Goal: Task Accomplishment & Management: Manage account settings

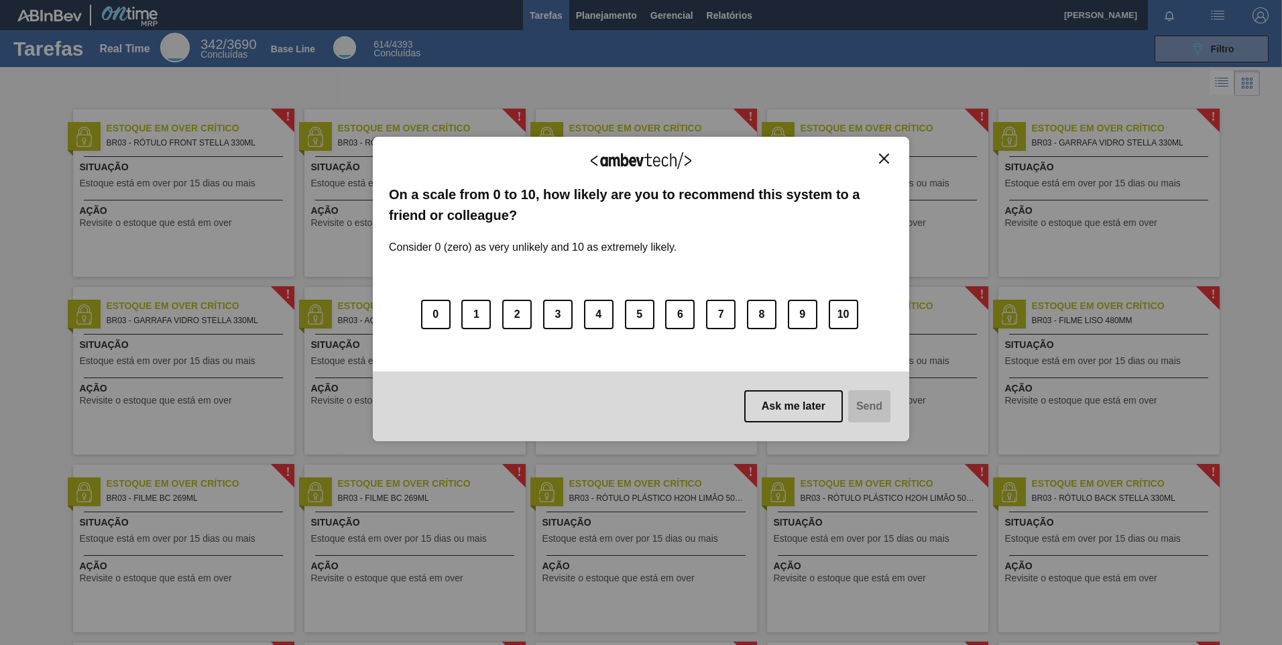
click at [890, 161] on button "Close" at bounding box center [884, 158] width 18 height 11
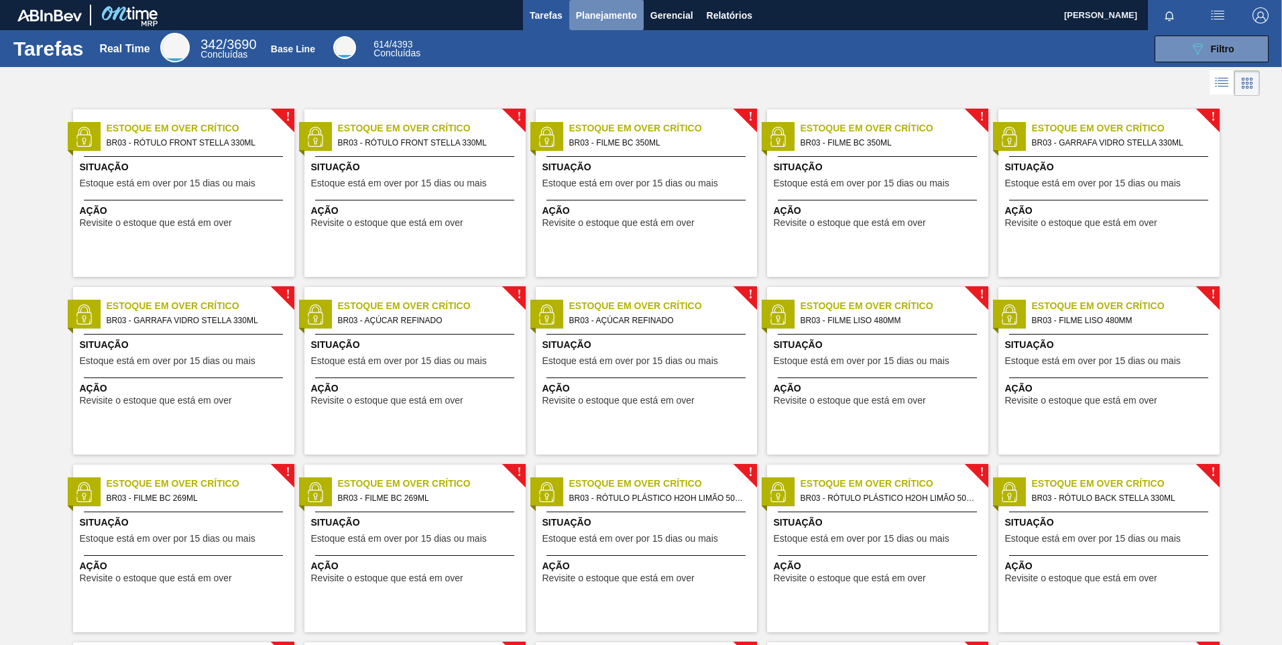
click at [593, 13] on span "Planejamento" at bounding box center [606, 15] width 61 height 16
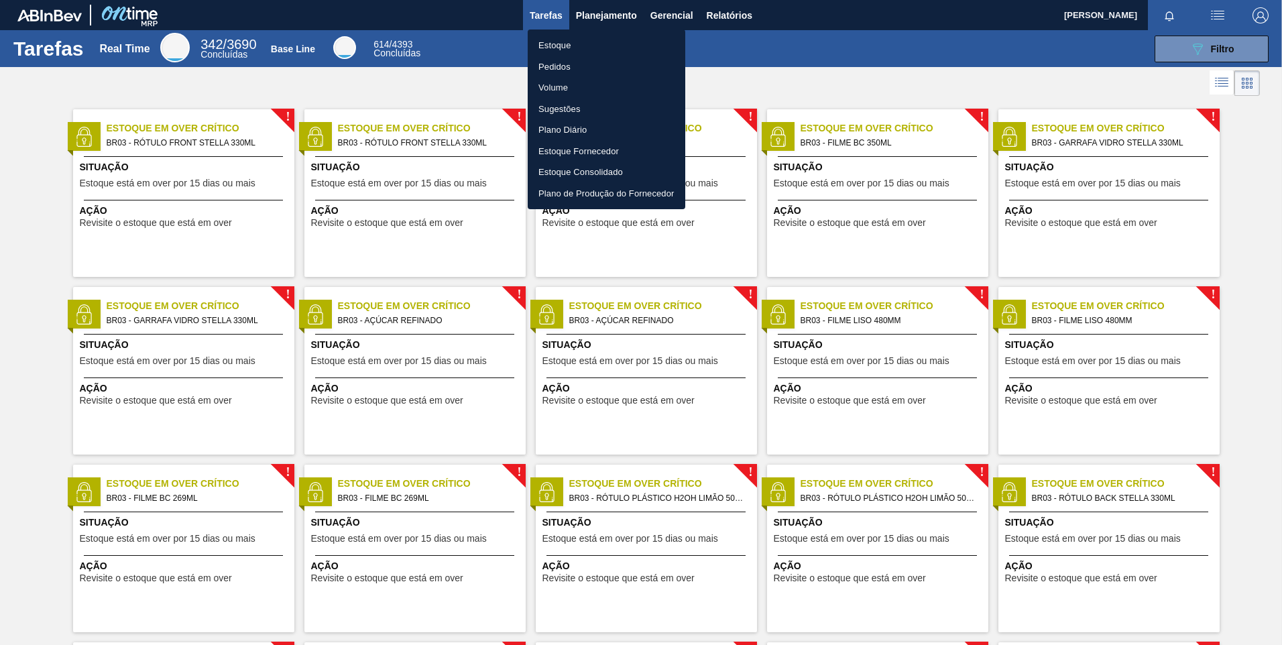
click at [559, 65] on li "Pedidos" at bounding box center [607, 66] width 158 height 21
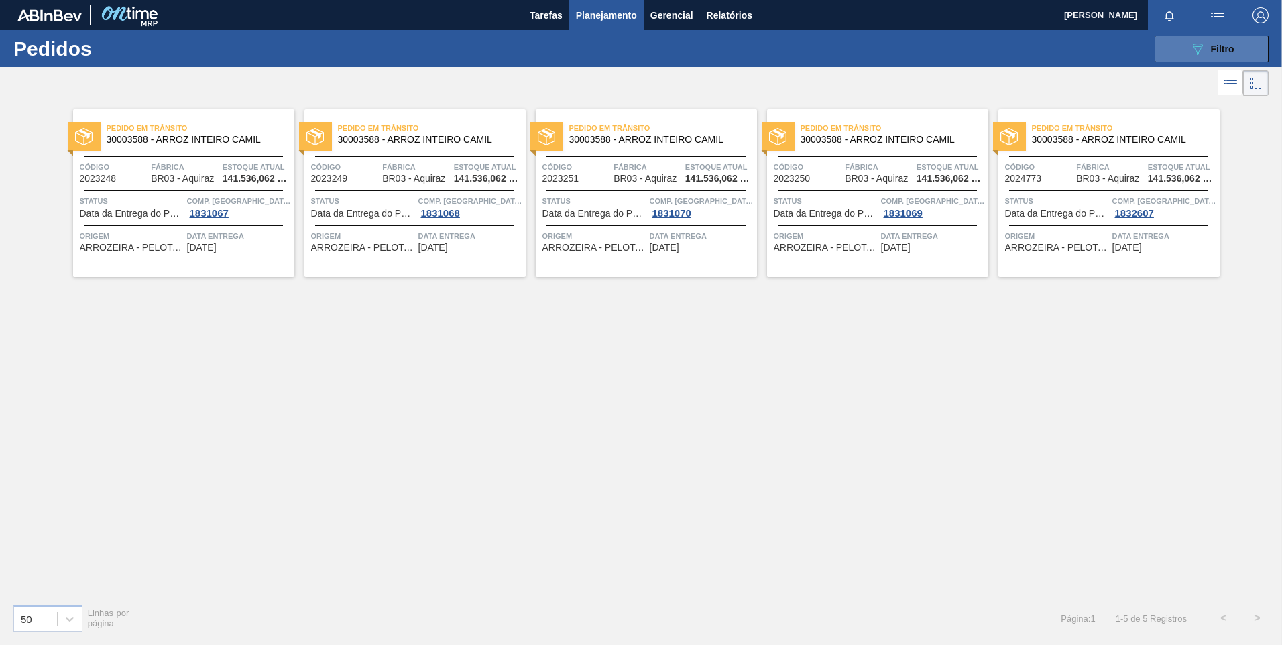
click at [1218, 49] on span "Filtro" at bounding box center [1222, 49] width 23 height 11
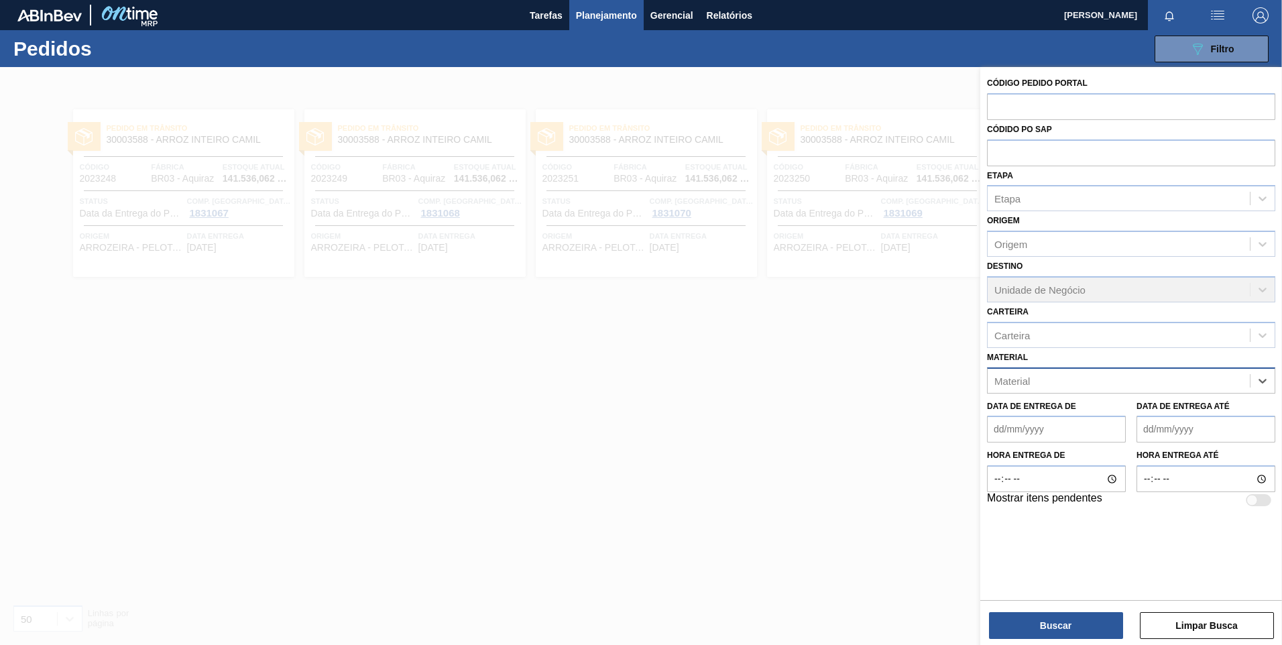
paste input "30034305"
type input "30034305"
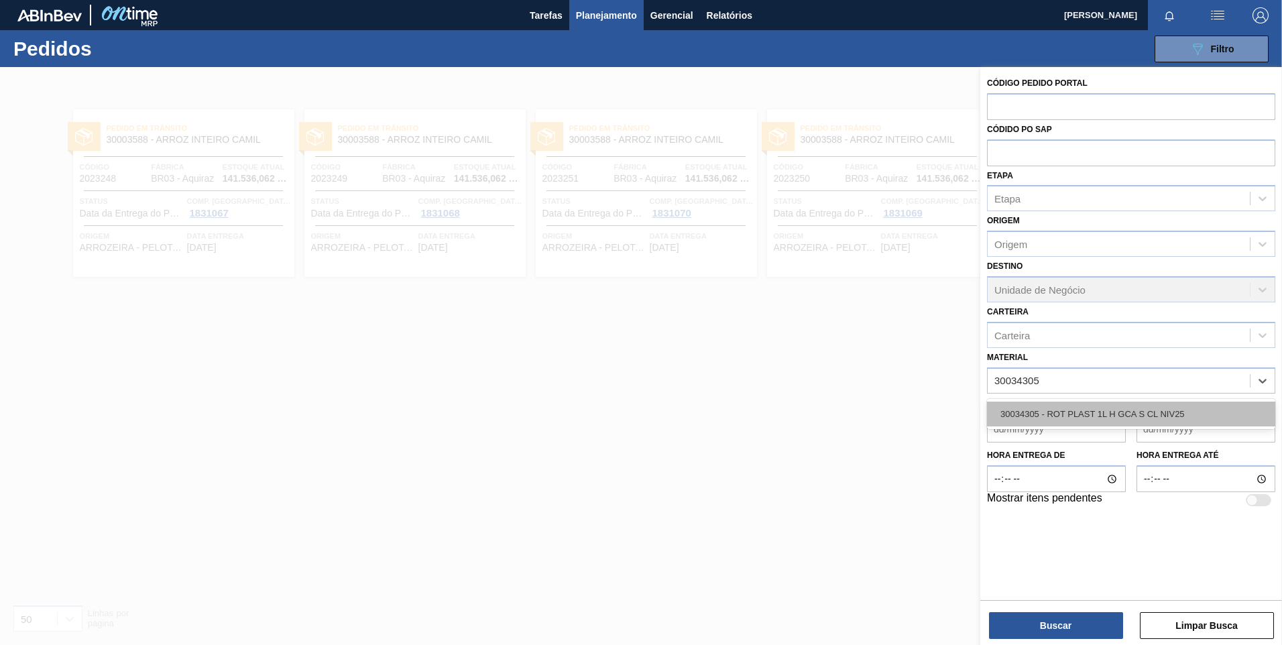
click at [1063, 415] on div "30034305 - ROT PLAST 1L H GCA S CL NIV25" at bounding box center [1131, 414] width 288 height 25
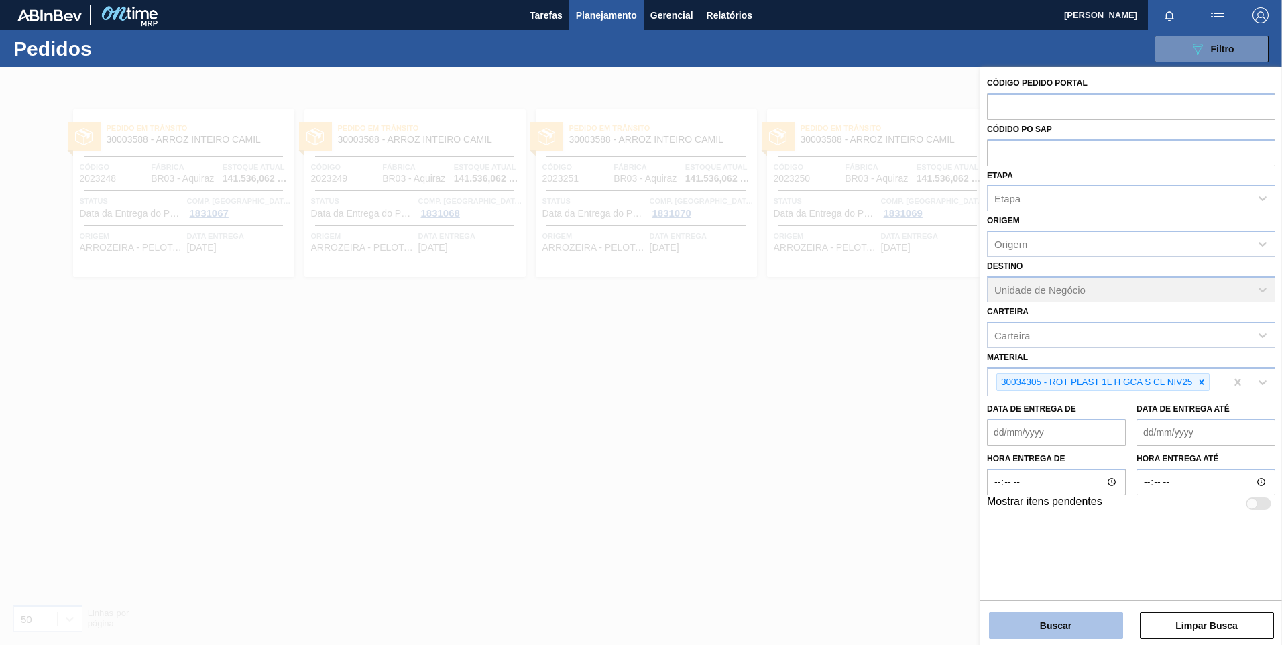
click at [1044, 622] on button "Buscar" at bounding box center [1056, 625] width 134 height 27
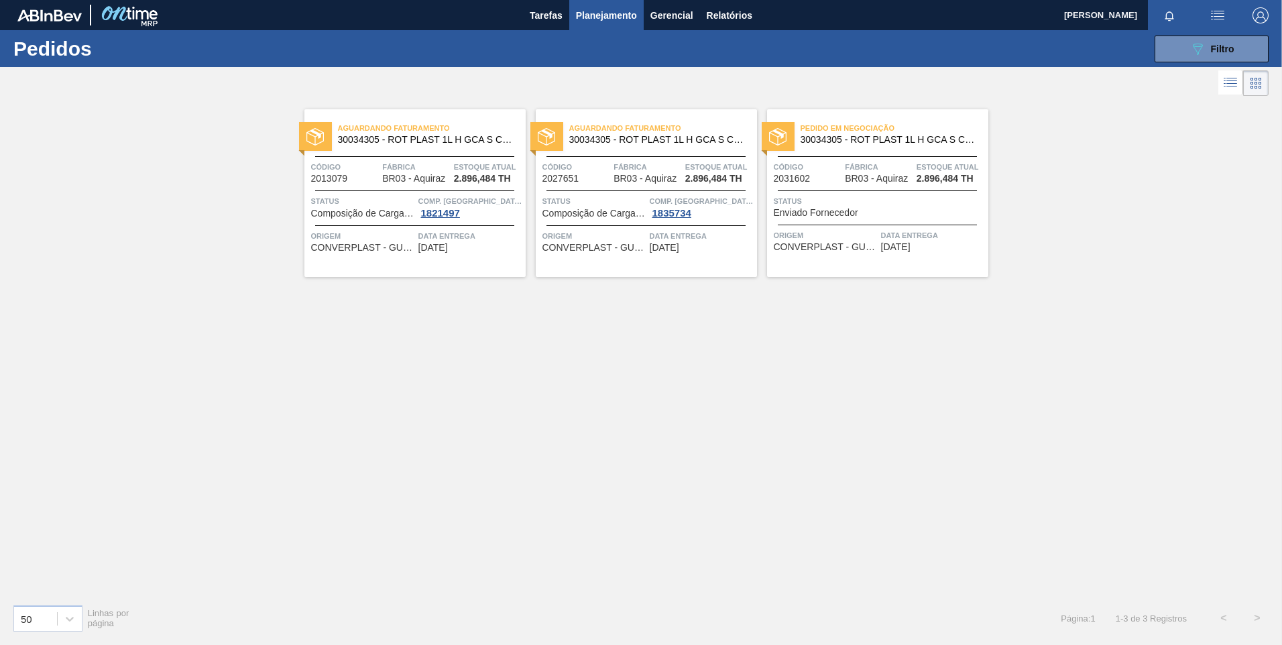
click at [487, 248] on div "Data entrega [DATE]" at bounding box center [470, 240] width 104 height 23
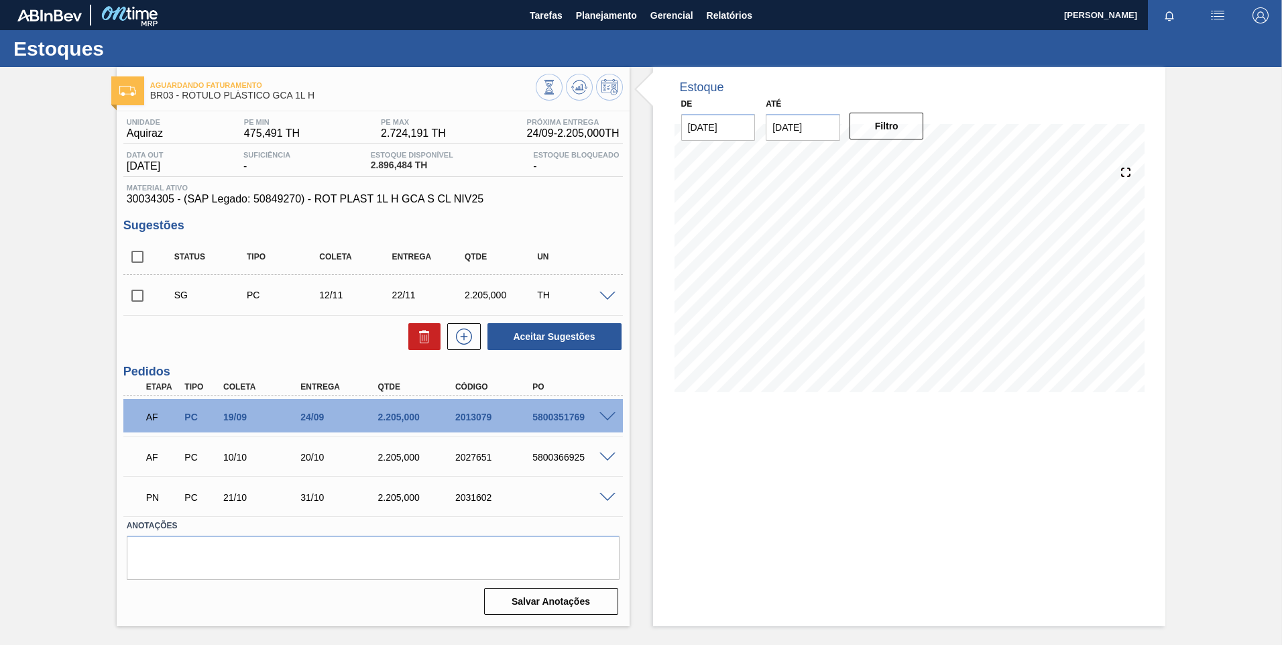
click at [536, 459] on div "5800366925" at bounding box center [572, 457] width 86 height 11
copy div "5800366925"
click at [546, 420] on div "5800351769" at bounding box center [572, 417] width 86 height 11
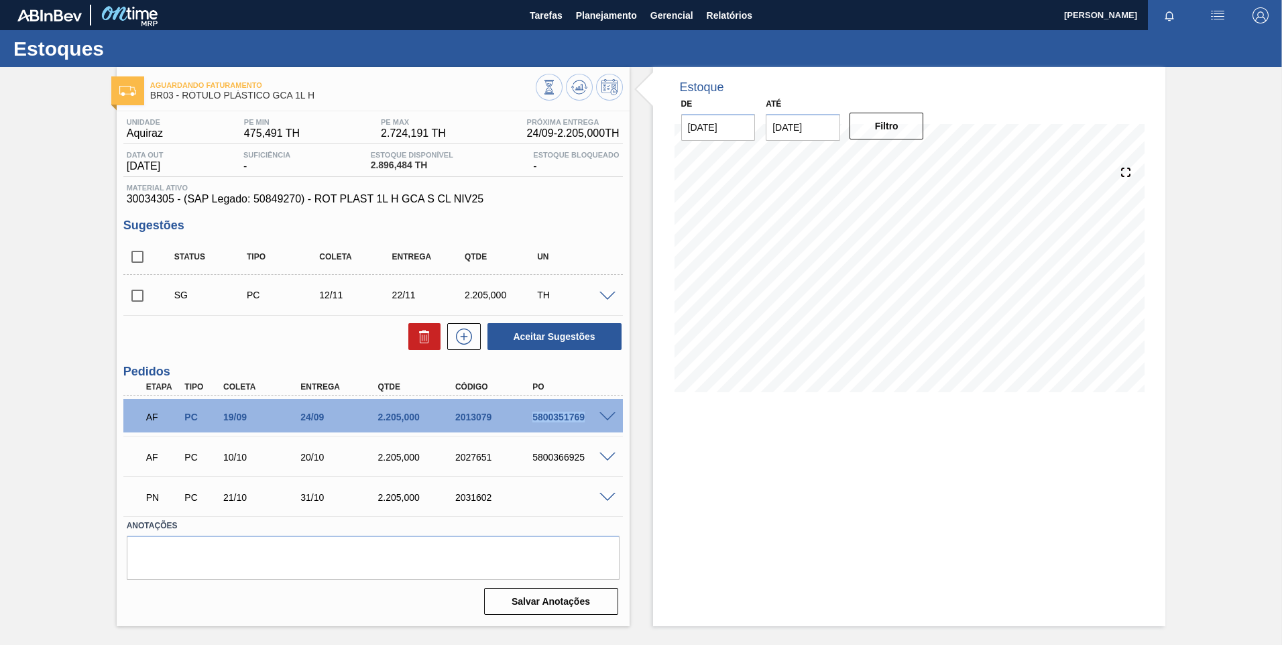
copy div "5800351769"
click at [606, 416] on span at bounding box center [607, 417] width 16 height 10
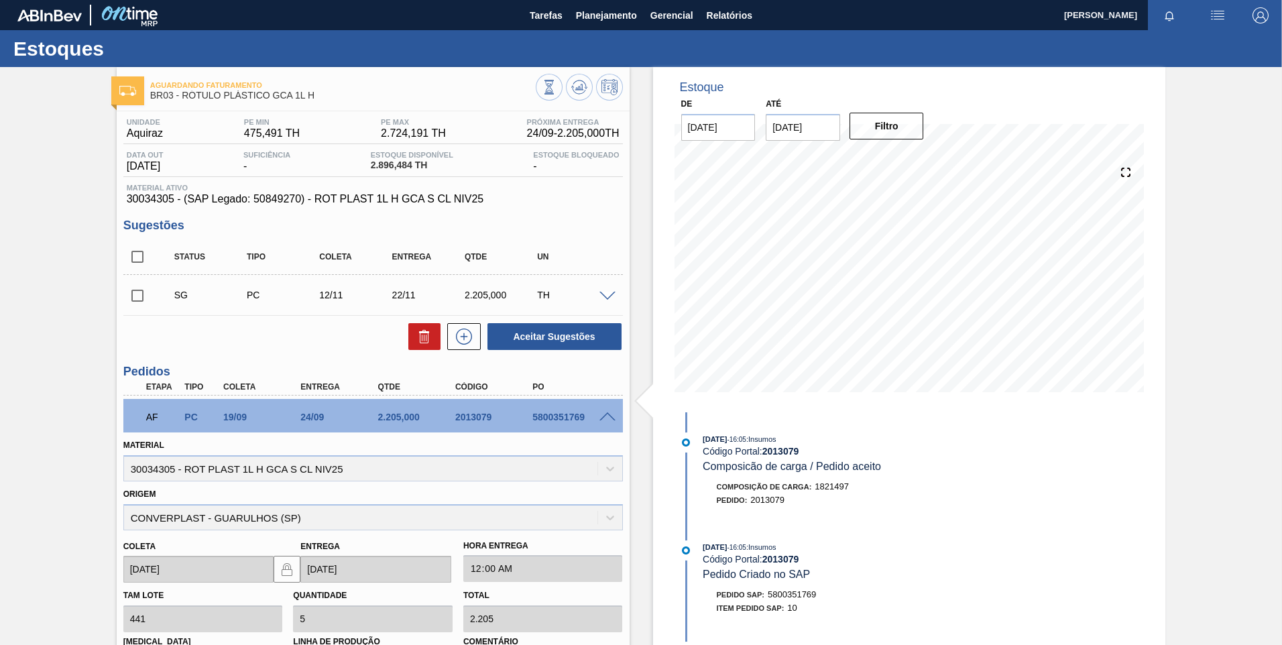
scroll to position [134, 0]
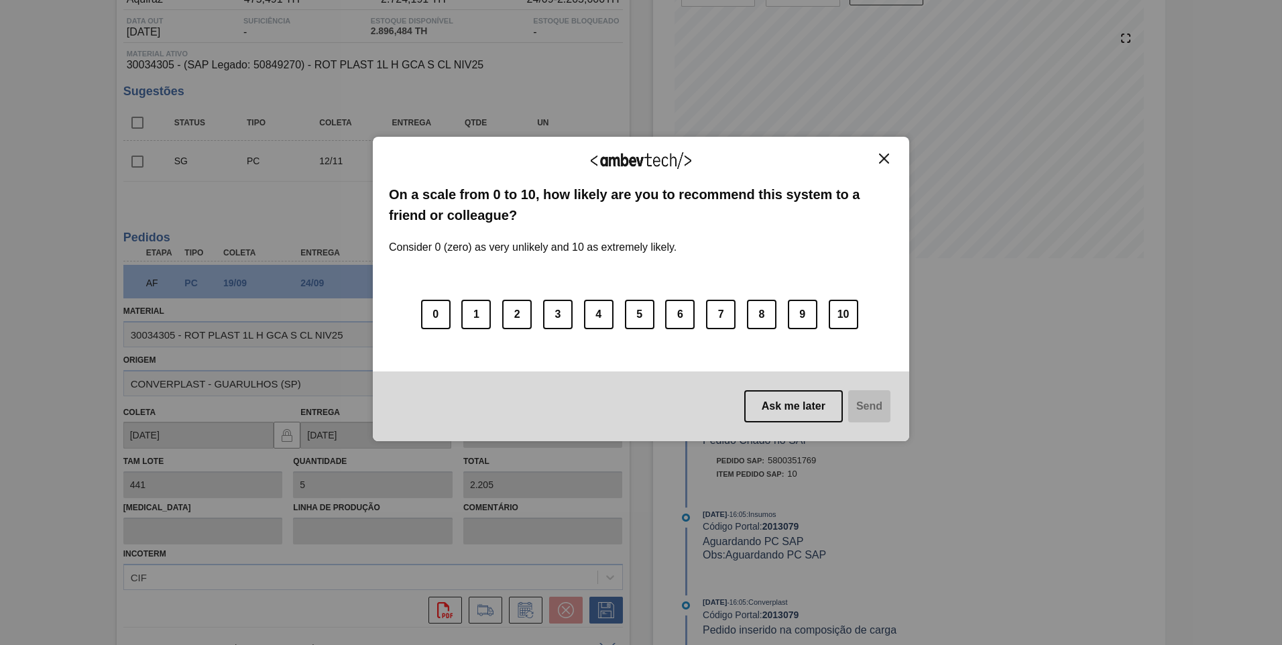
click at [885, 160] on img "Close" at bounding box center [884, 159] width 10 height 10
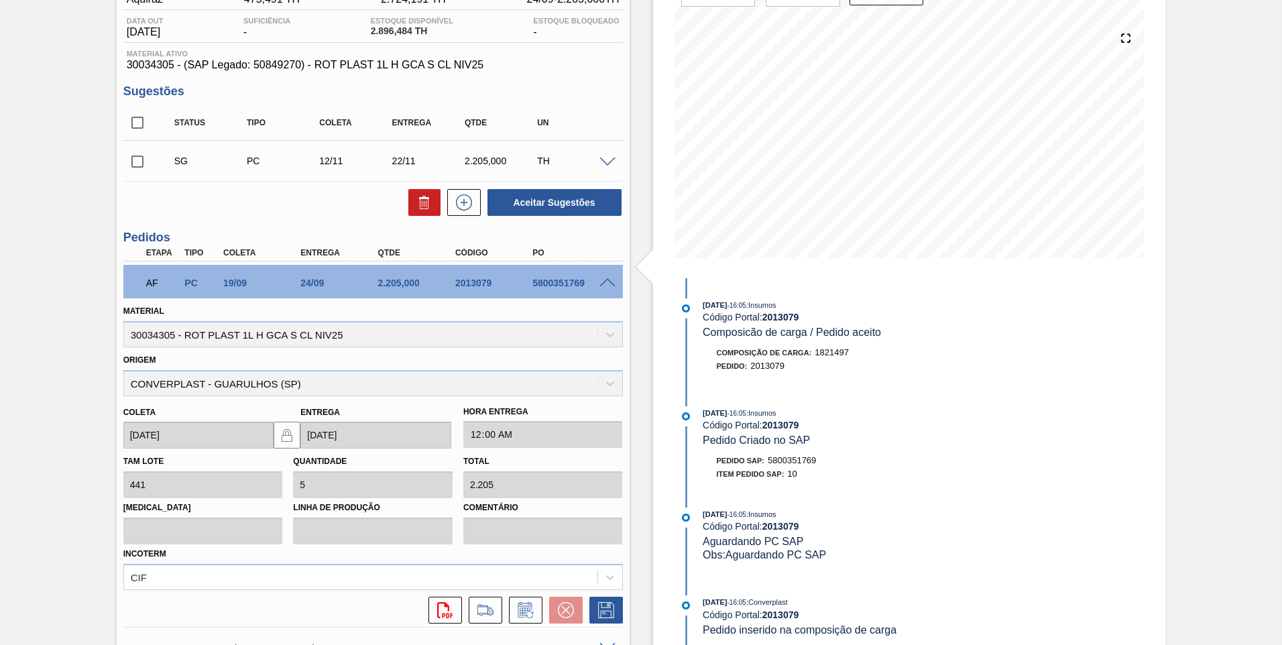
scroll to position [0, 0]
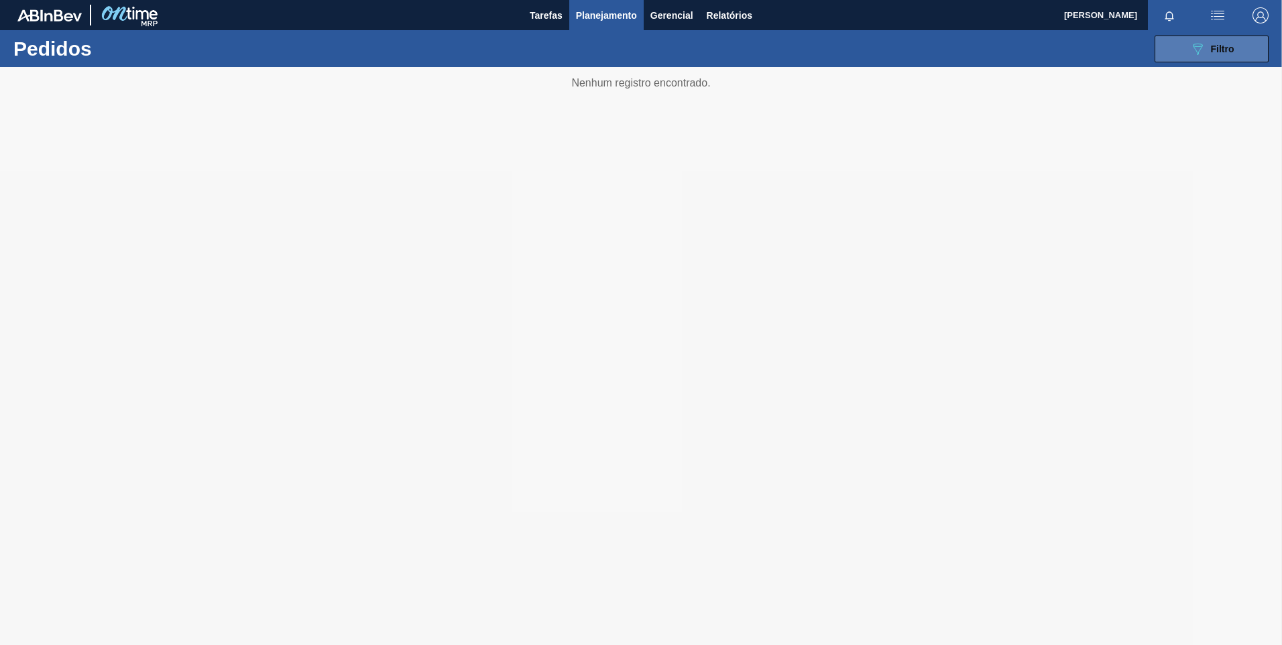
click at [1176, 53] on button "089F7B8B-B2A5-4AFE-B5C0-19BA573D28AC Filtro" at bounding box center [1212, 49] width 114 height 27
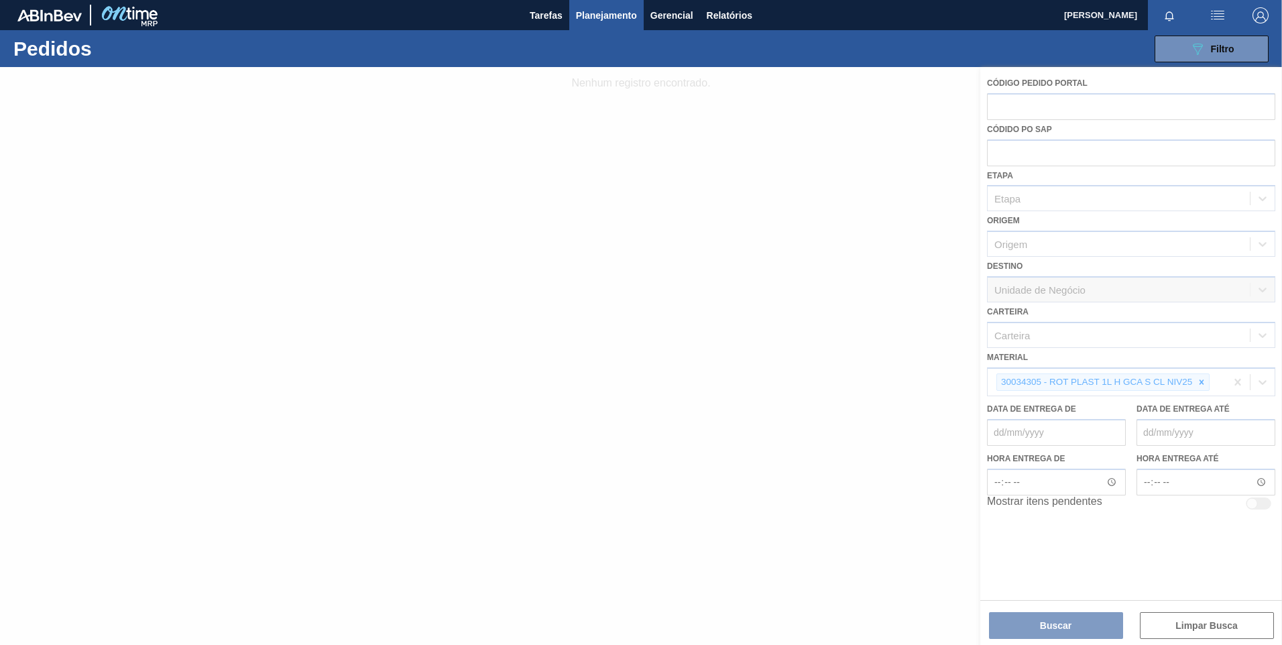
click at [1201, 382] on div at bounding box center [641, 356] width 1282 height 578
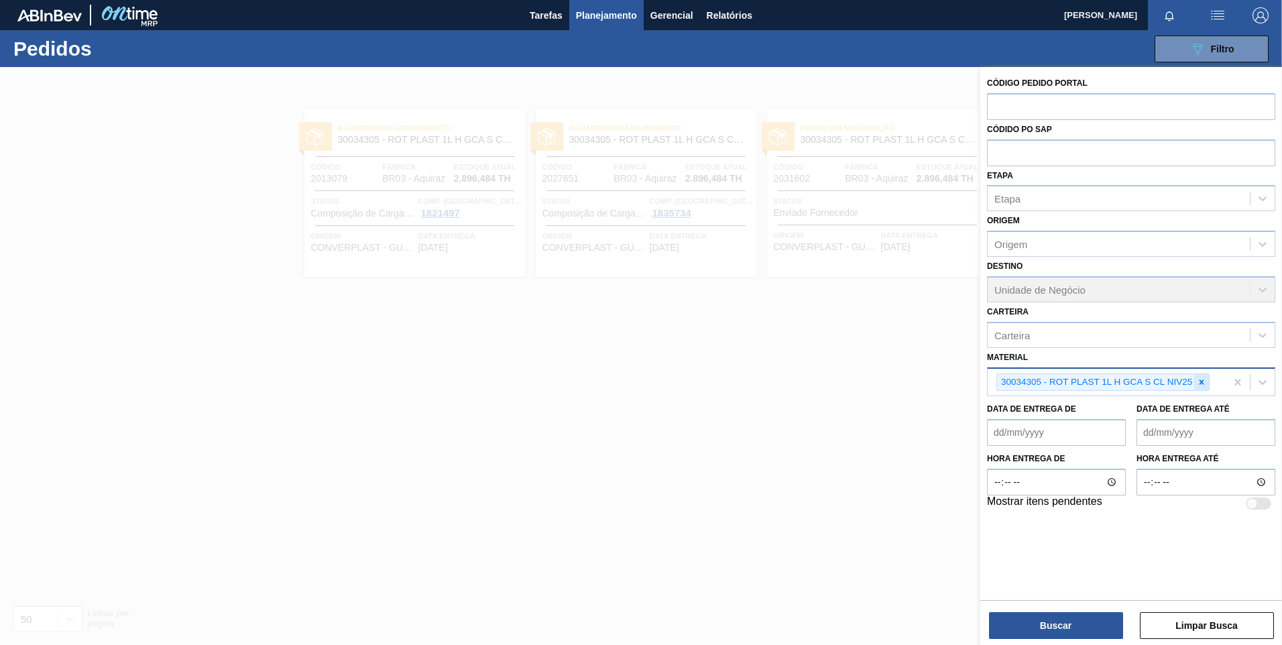
click at [1203, 382] on icon at bounding box center [1201, 381] width 5 height 5
paste input "30012598"
type input "30012598"
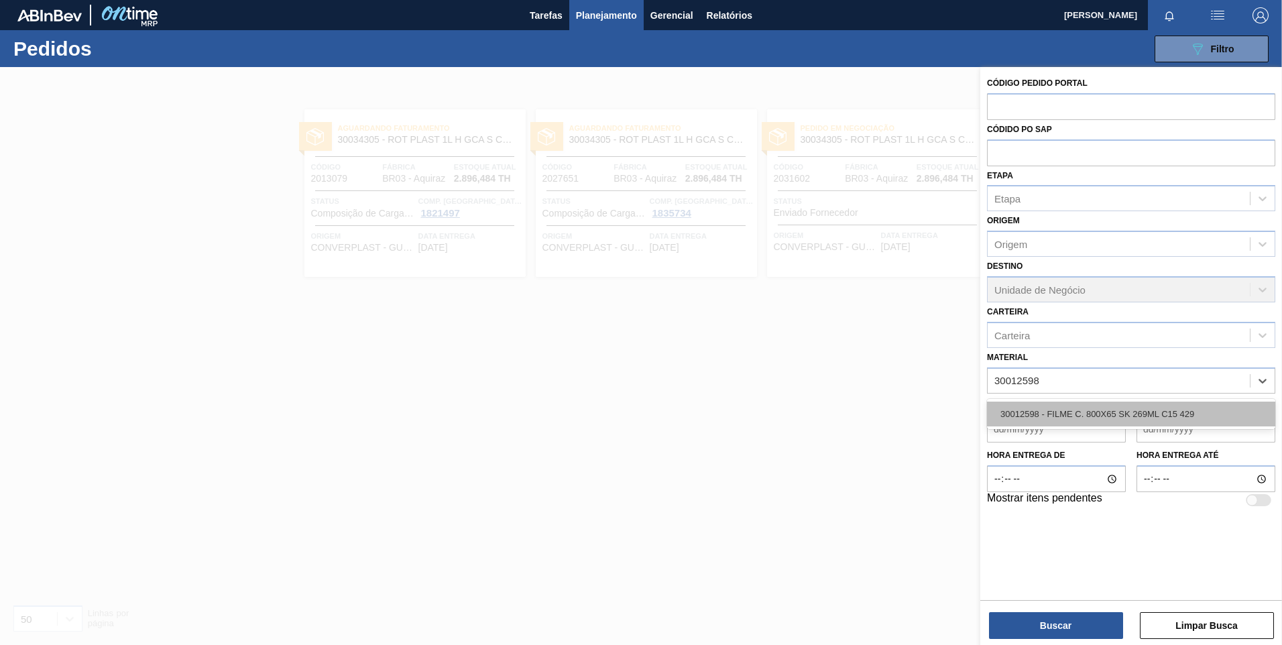
click at [1116, 408] on div "30012598 - FILME C. 800X65 SK 269ML C15 429" at bounding box center [1131, 414] width 288 height 25
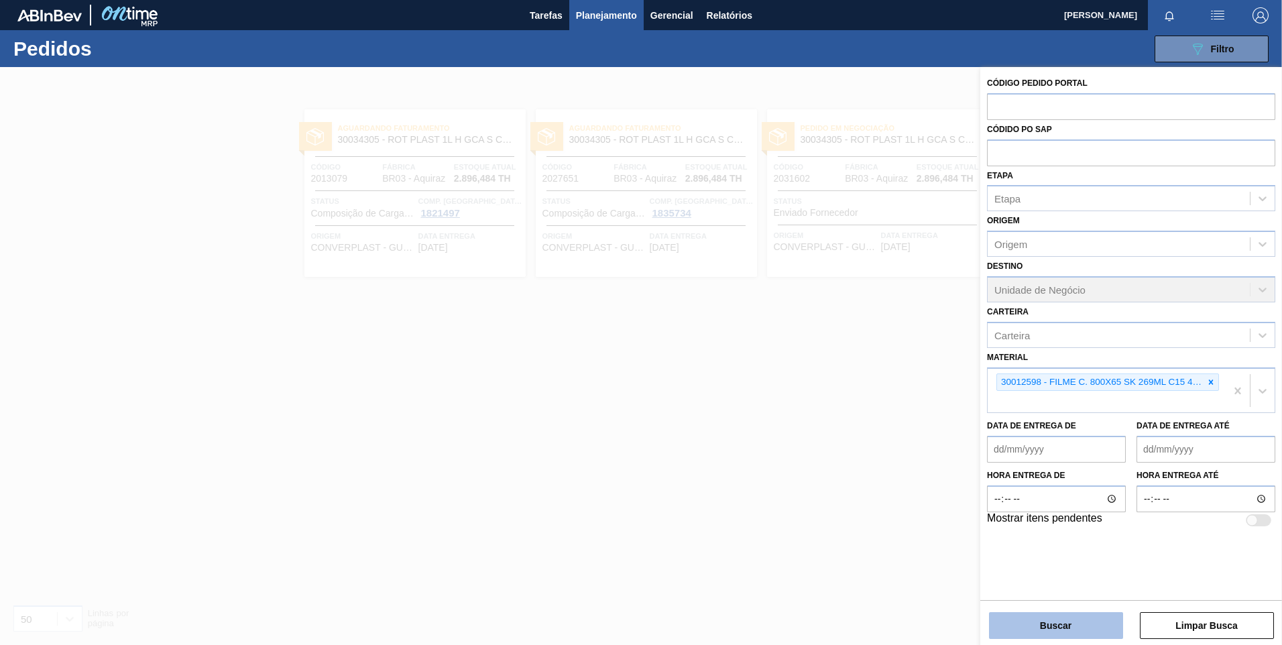
click at [1066, 621] on button "Buscar" at bounding box center [1056, 625] width 134 height 27
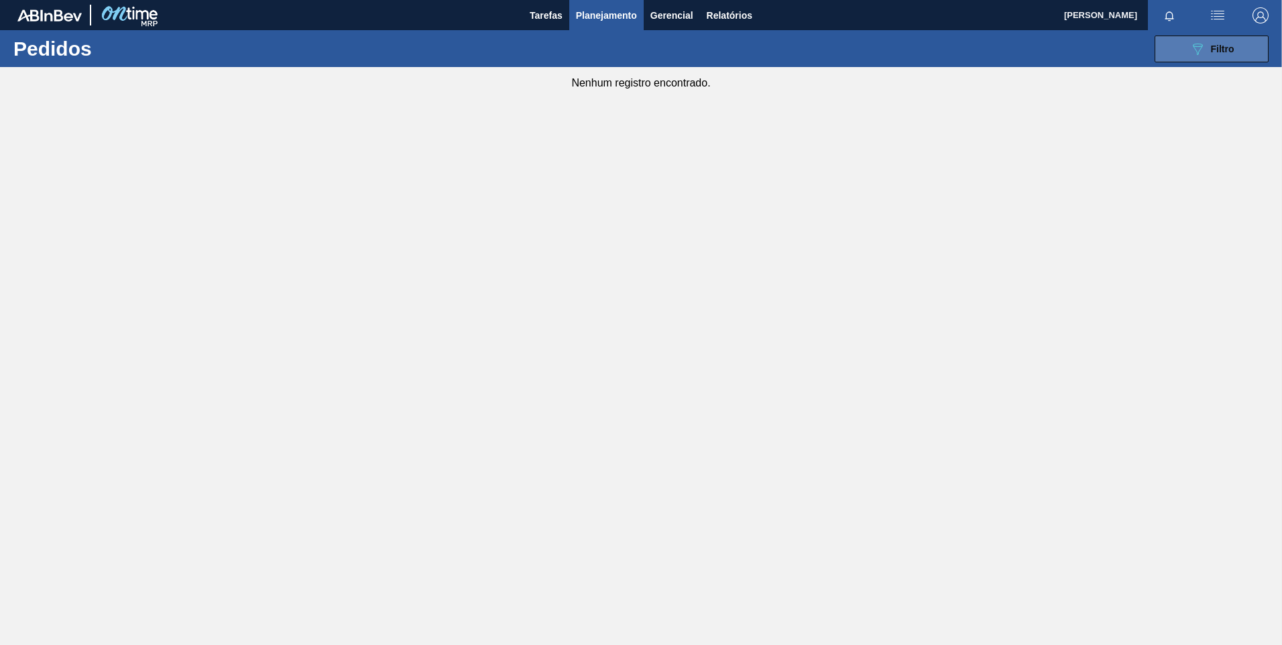
click at [1216, 51] on span "Filtro" at bounding box center [1222, 49] width 23 height 11
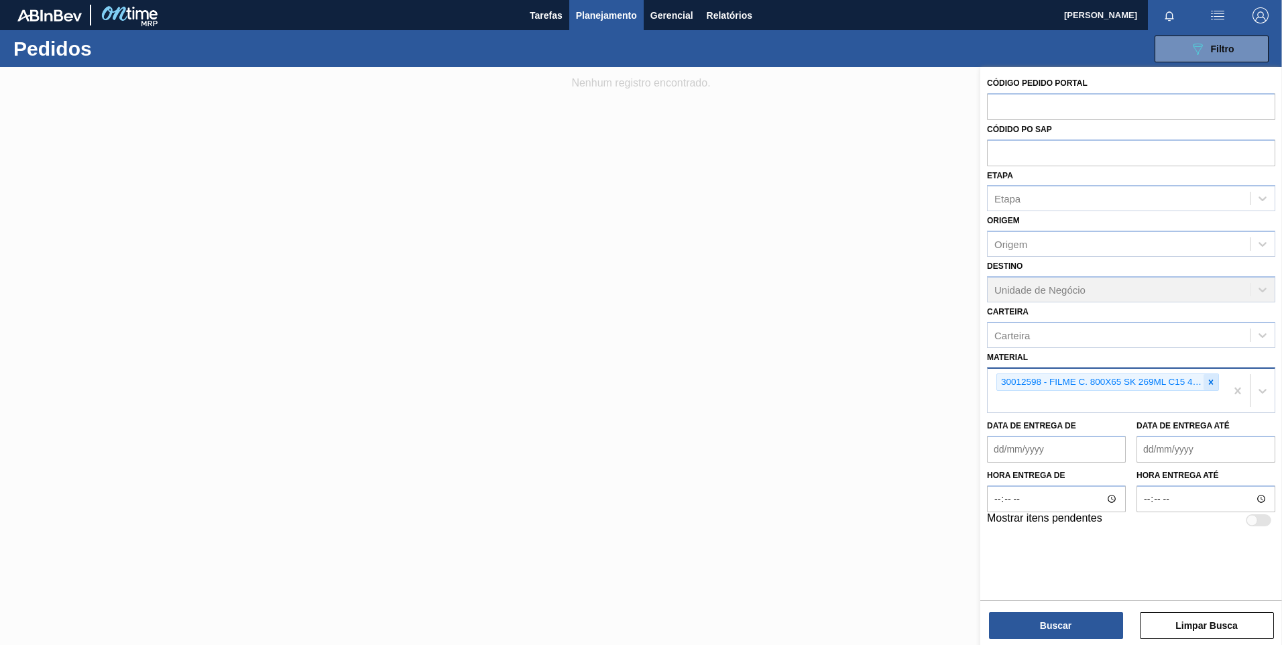
click at [1210, 385] on icon at bounding box center [1210, 381] width 9 height 9
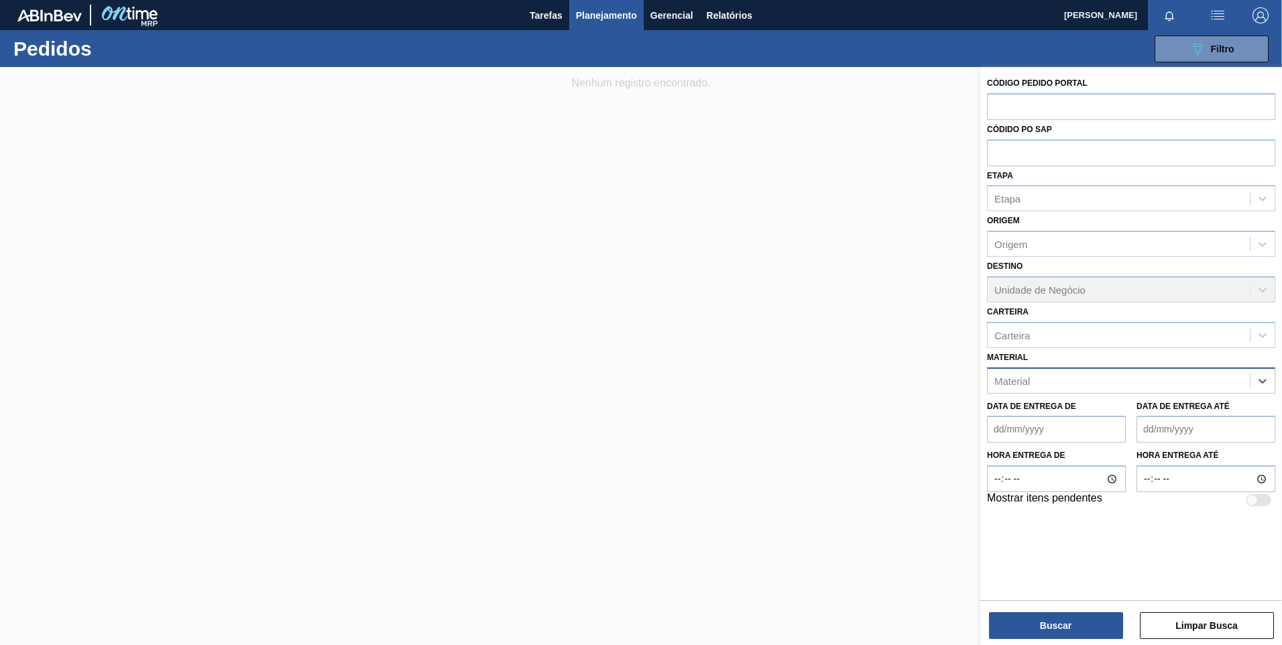
paste input "30012546"
type input "30012546"
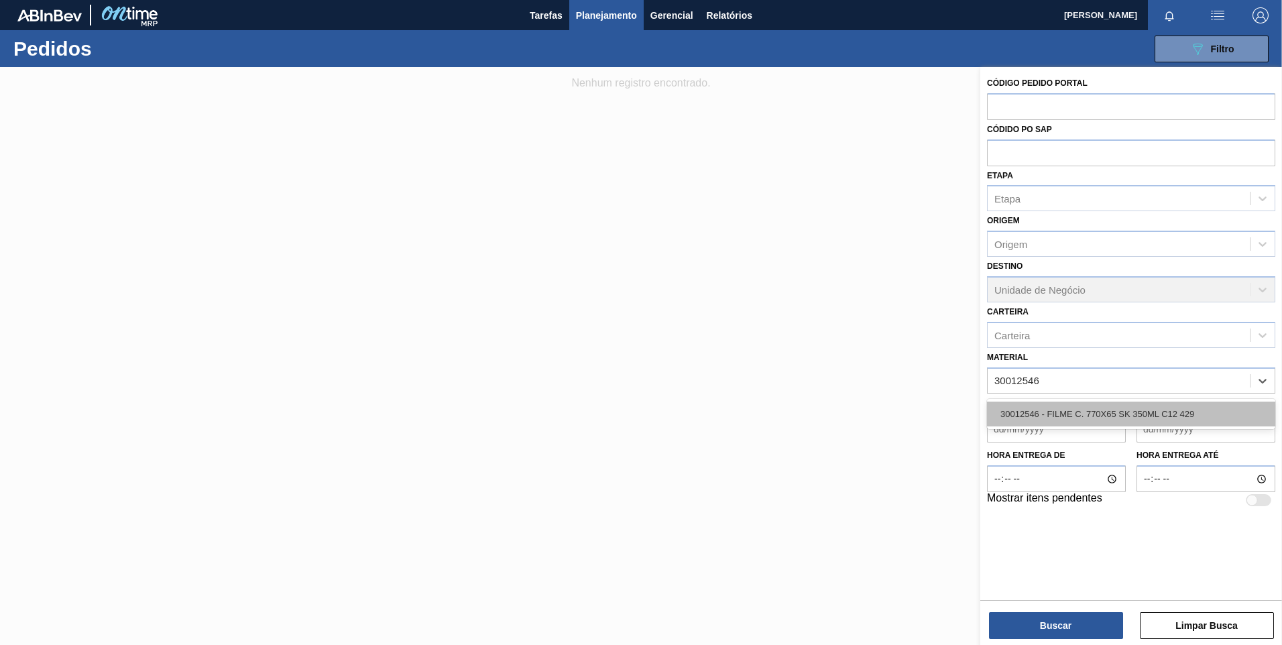
click at [1077, 412] on div "30012546 - FILME C. 770X65 SK 350ML C12 429" at bounding box center [1131, 414] width 288 height 25
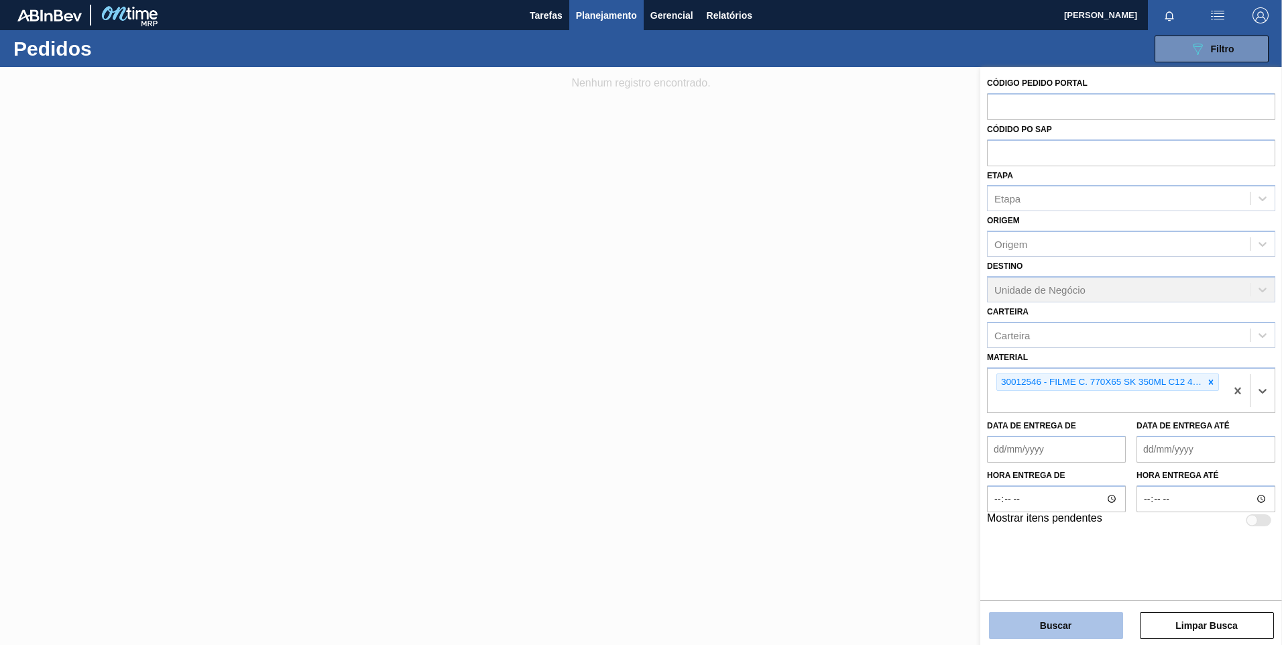
click at [1037, 619] on button "Buscar" at bounding box center [1056, 625] width 134 height 27
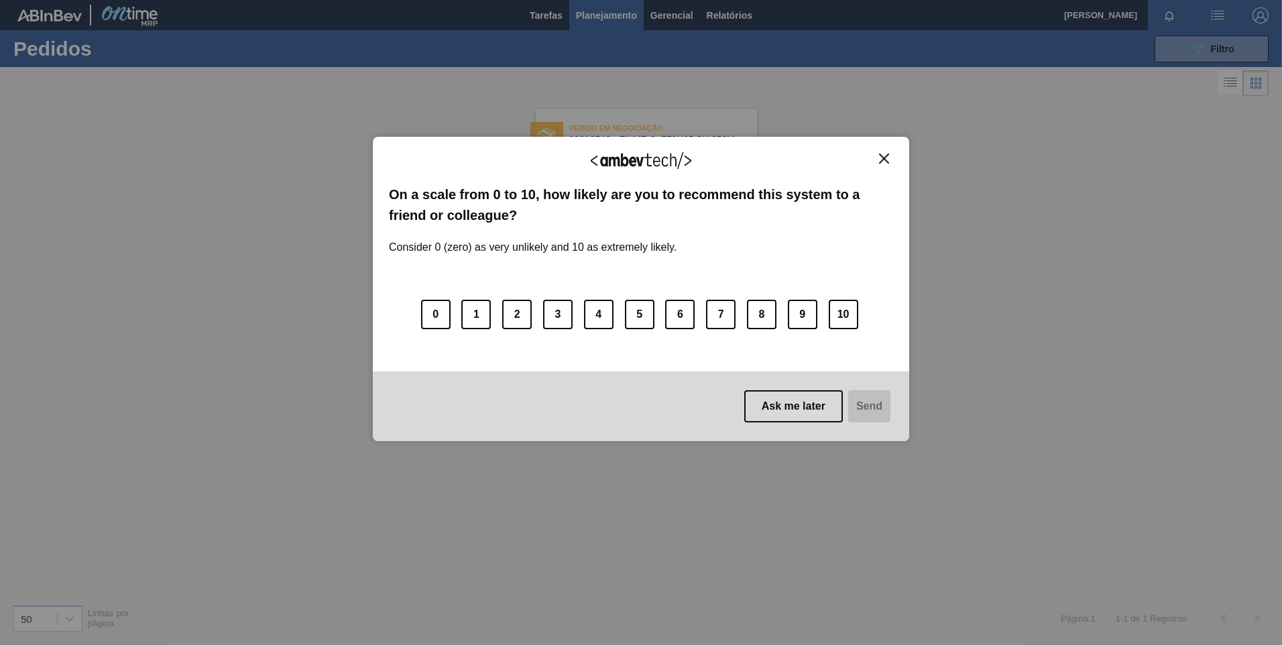
click at [890, 153] on button "Close" at bounding box center [884, 158] width 18 height 11
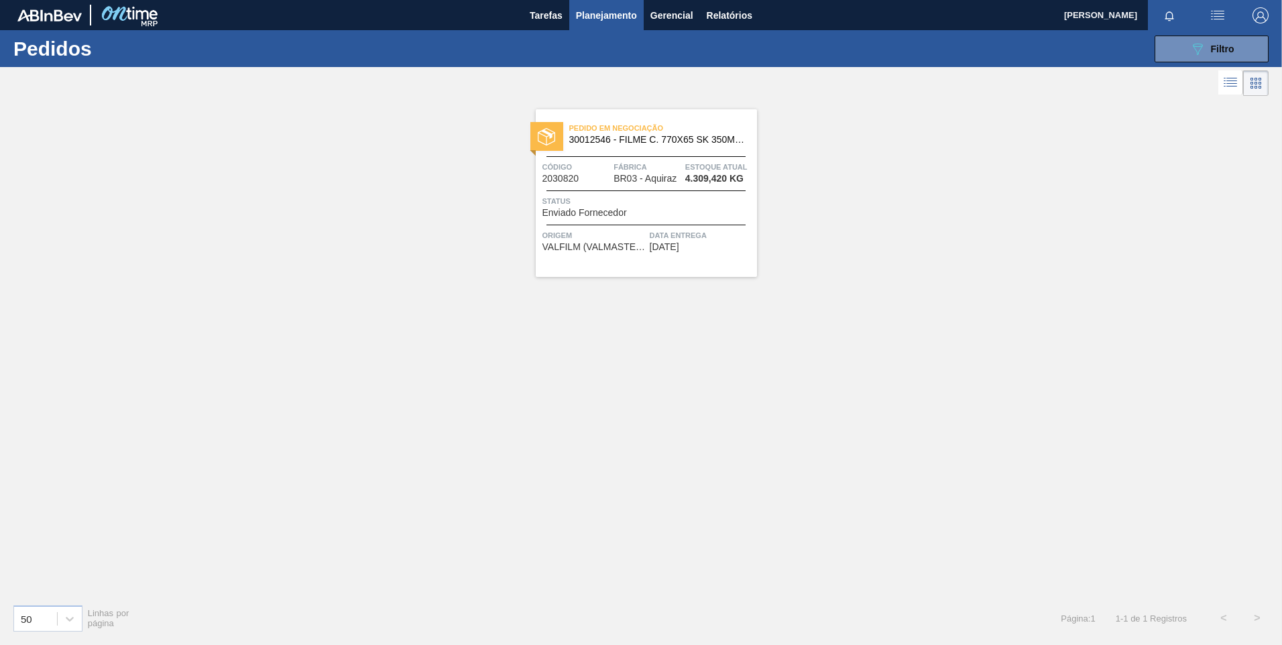
click at [672, 219] on div "Pedido em Negociação 30012546 - FILME C. 770X65 SK 350ML C12 429 Código 2030820…" at bounding box center [646, 193] width 221 height 168
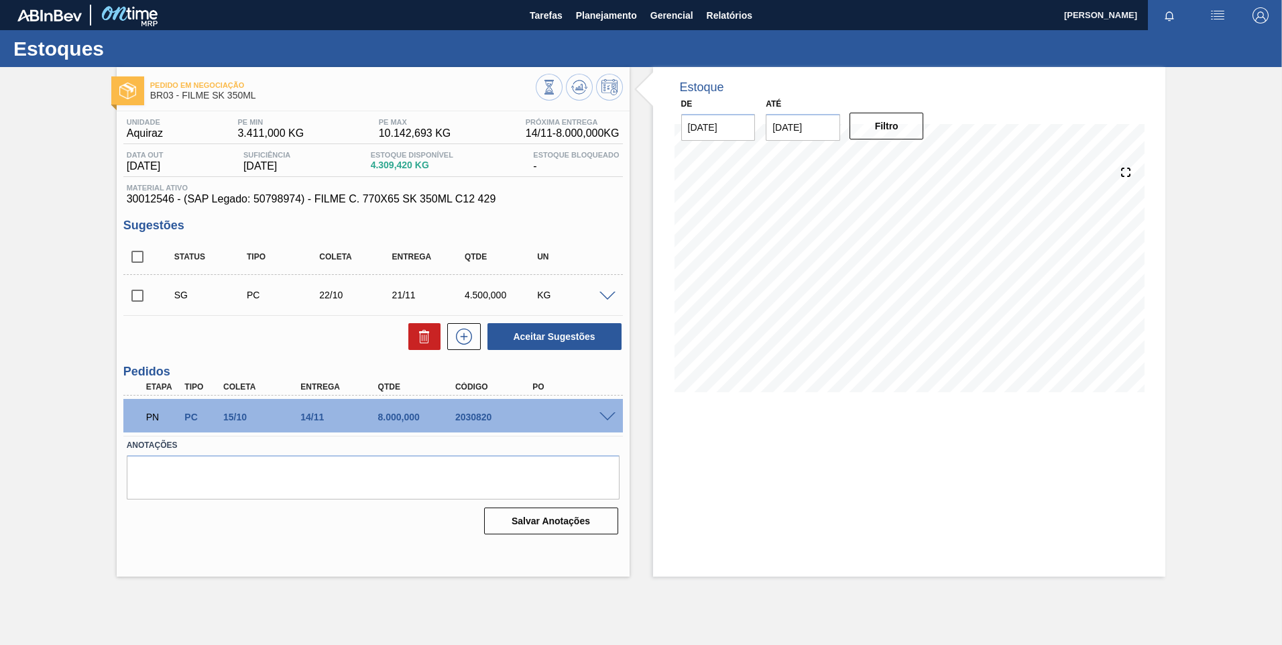
click at [592, 416] on div "PN PC 15/10 14/11 8.000,000 2030820" at bounding box center [369, 415] width 464 height 27
click at [605, 419] on span at bounding box center [607, 417] width 16 height 10
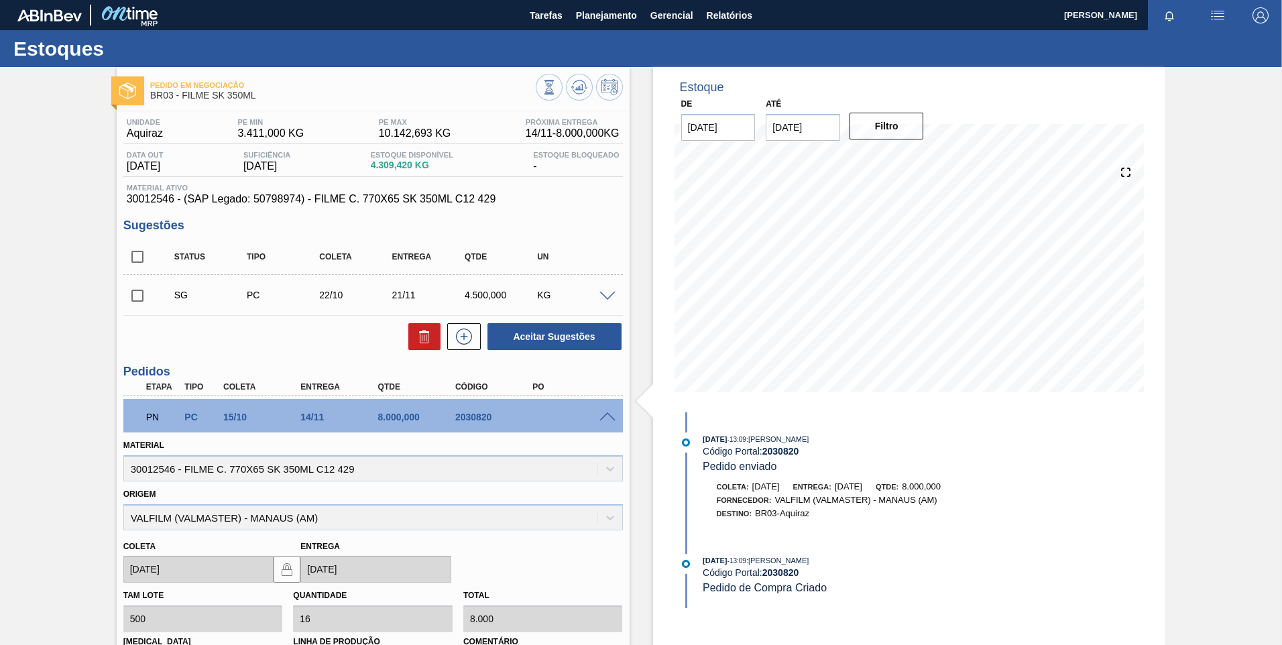
click at [143, 196] on span "30012546 - (SAP Legado: 50798974) - FILME C. 770X65 SK 350ML C12 429" at bounding box center [373, 199] width 493 height 12
